Goal: Navigation & Orientation: Find specific page/section

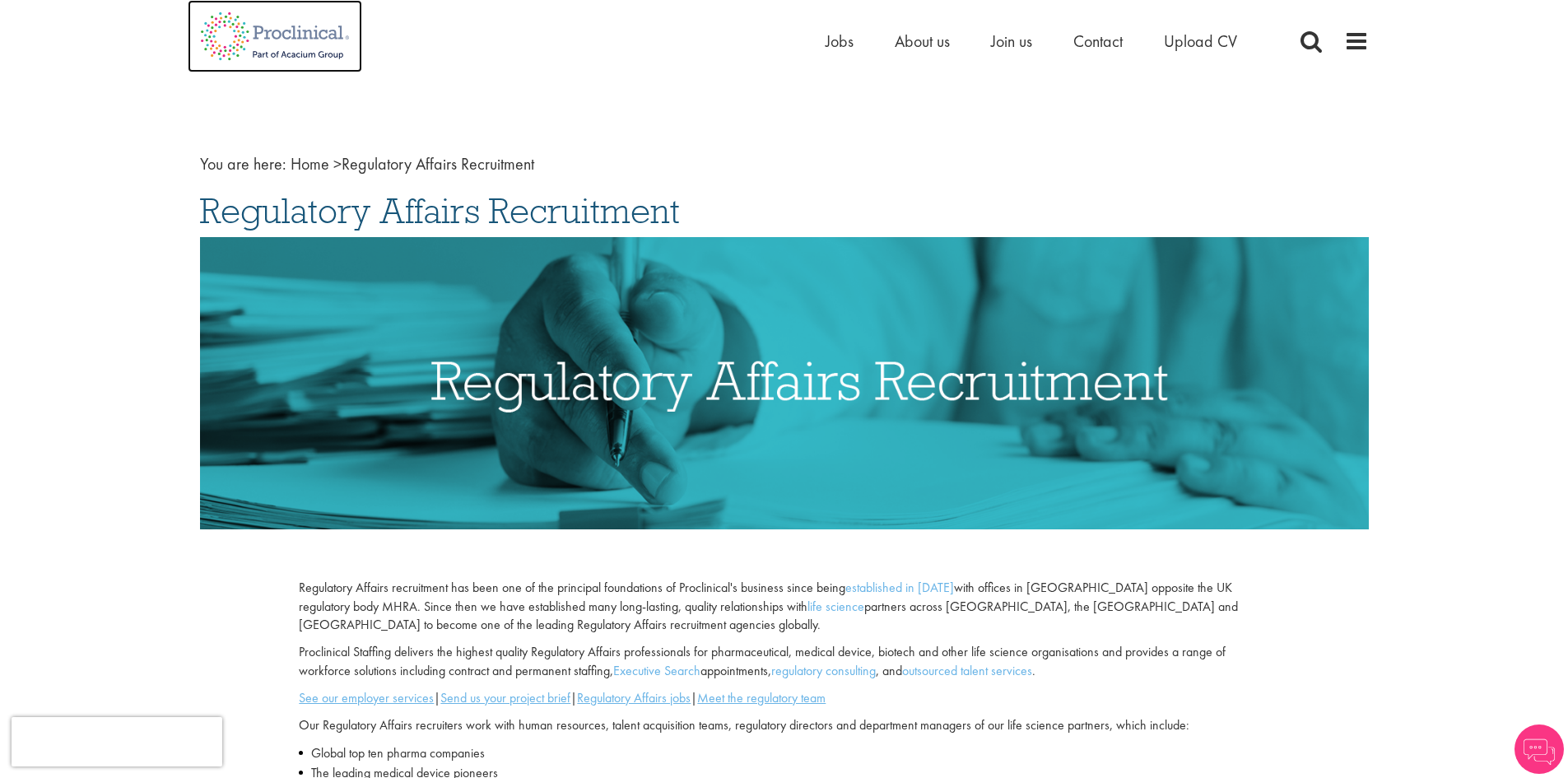
click at [262, 23] on img at bounding box center [275, 36] width 174 height 72
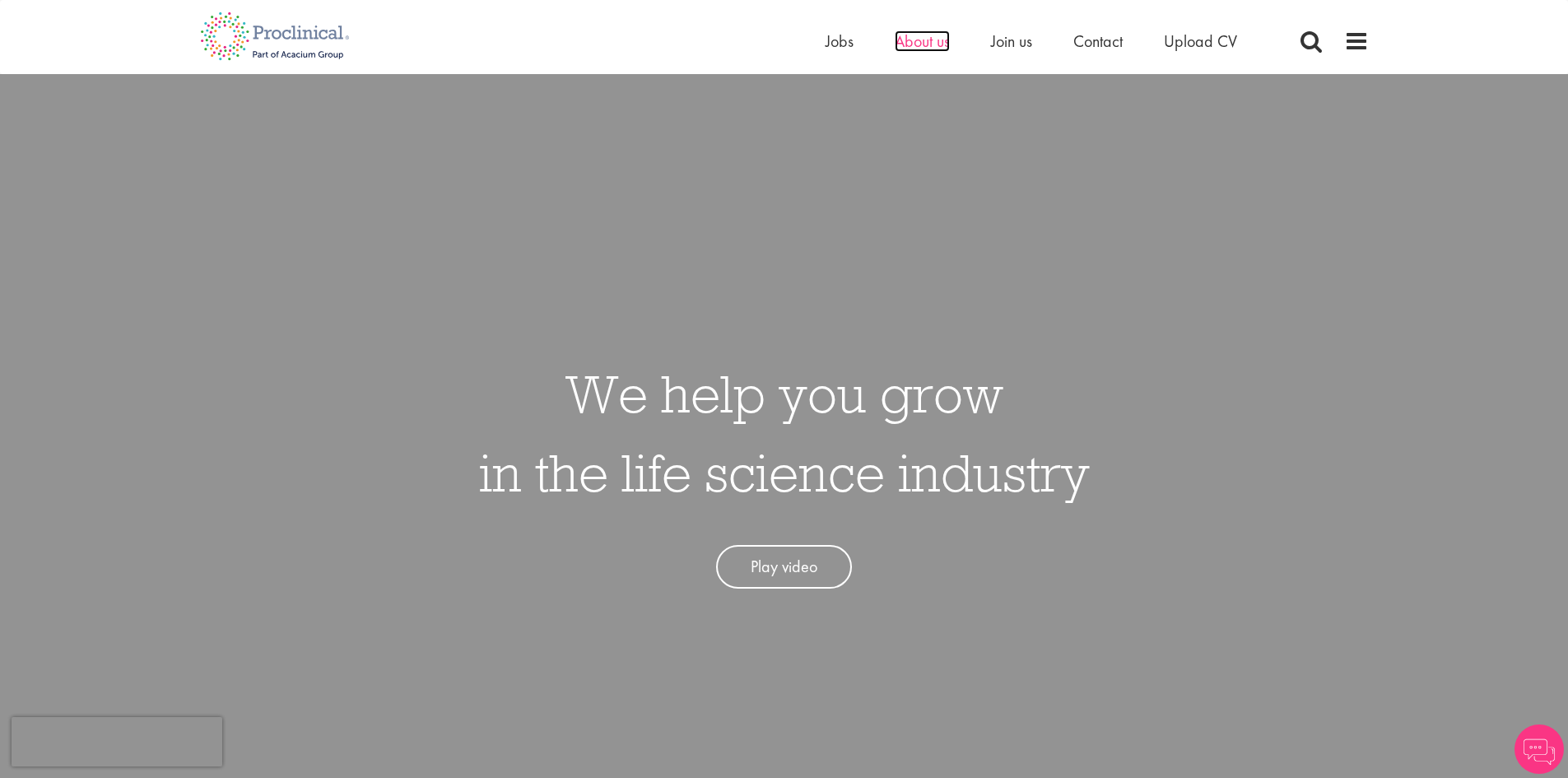
click at [924, 49] on span "About us" at bounding box center [923, 41] width 55 height 22
